Goal: Task Accomplishment & Management: Manage account settings

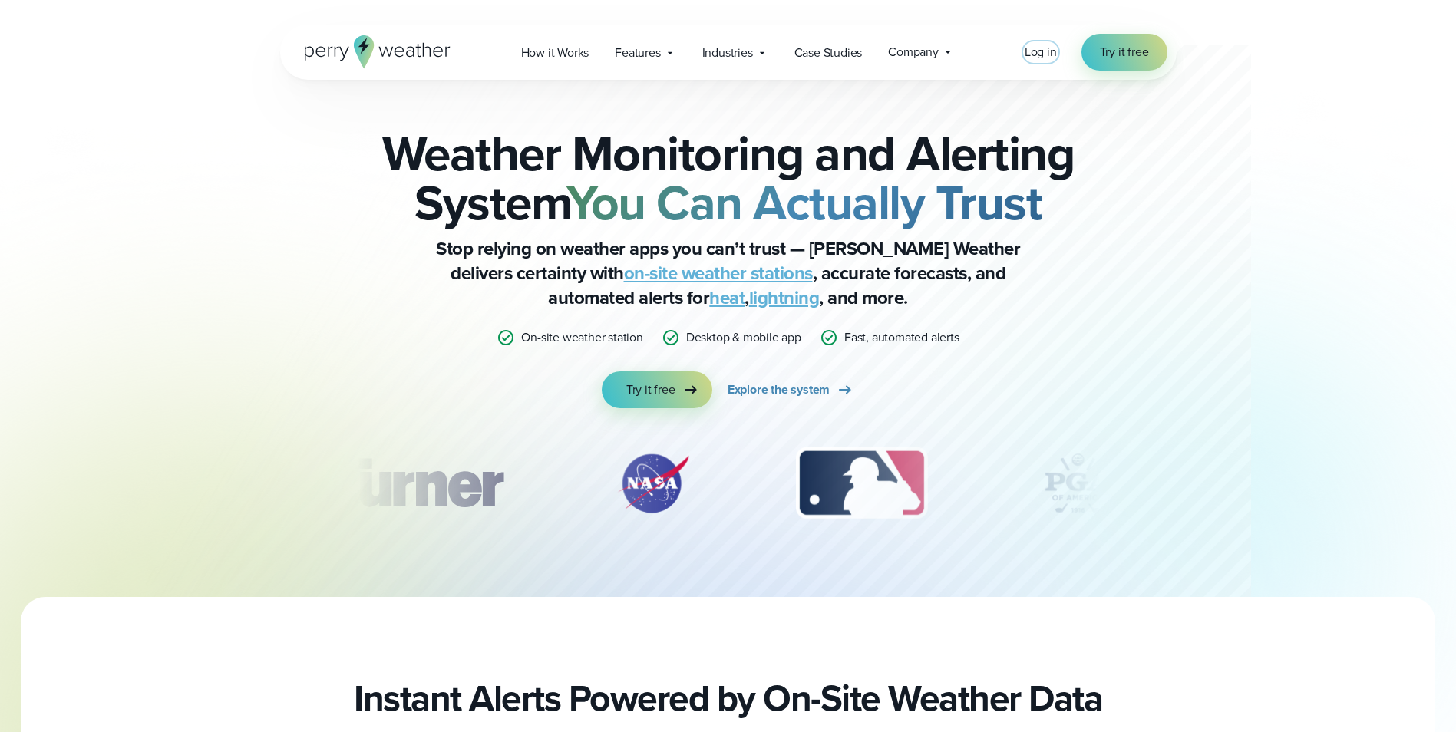
click at [1037, 51] on span "Log in" at bounding box center [1040, 52] width 32 height 18
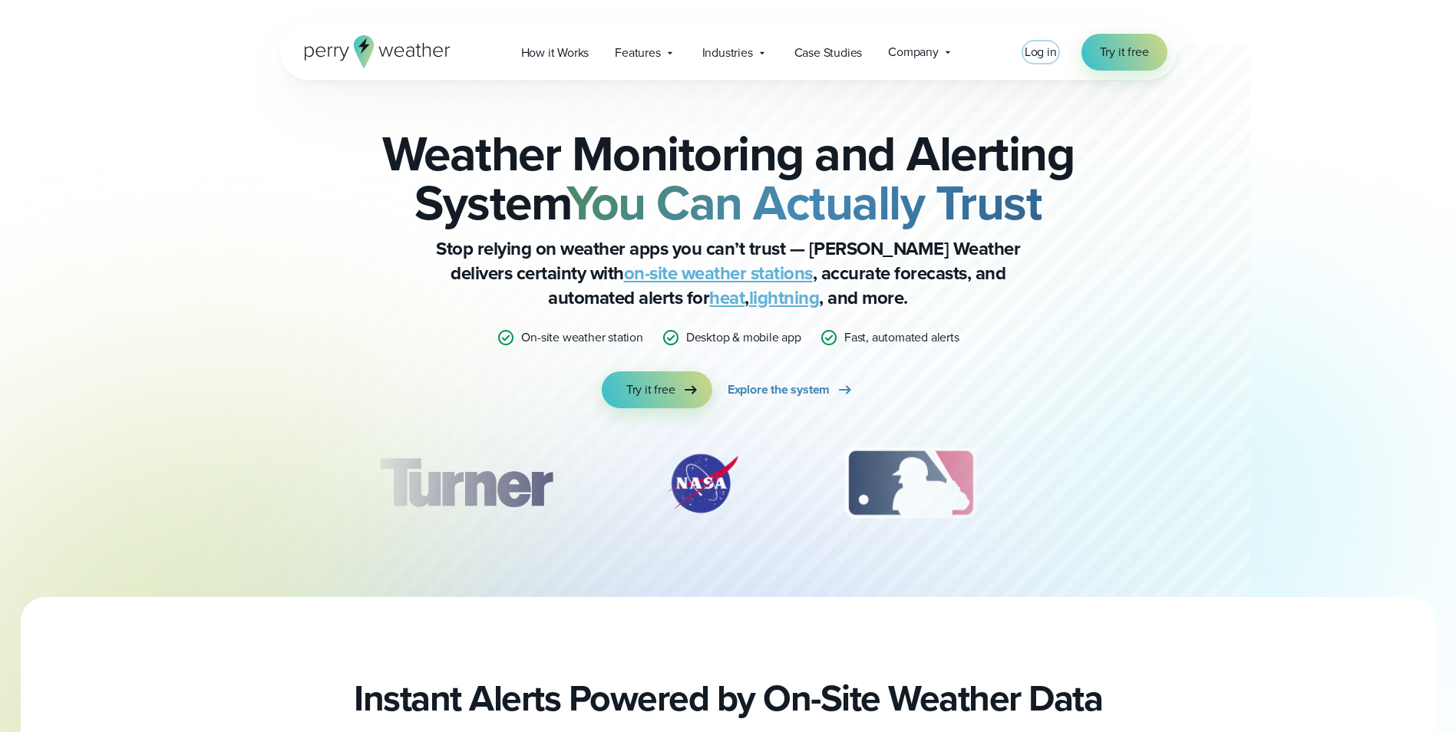
click at [1054, 46] on span "Log in" at bounding box center [1040, 52] width 32 height 18
